Goal: Submit feedback/report problem

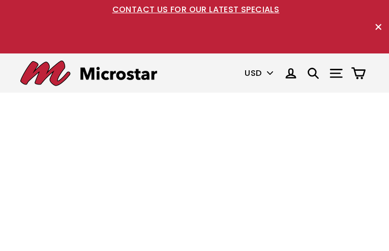
type input "yWBGMsMPJ"
type input "[EMAIL_ADDRESS][DOMAIN_NAME]"
type input "7278952448"
